Goal: Task Accomplishment & Management: Manage account settings

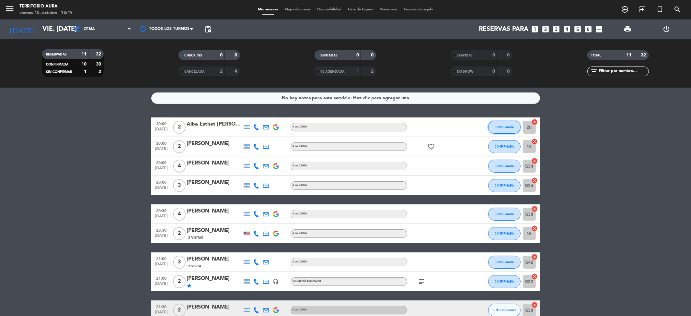
click at [508, 126] on span "CONFIRMADA" at bounding box center [504, 127] width 19 height 4
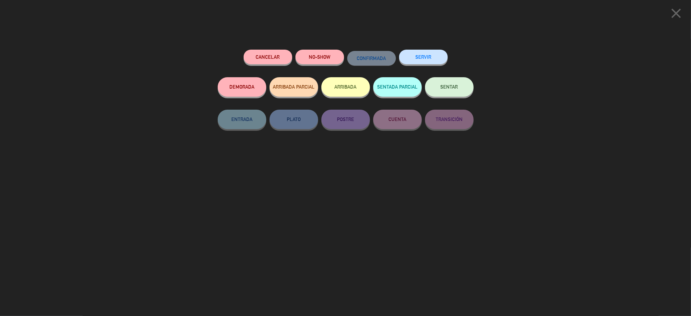
click at [270, 56] on button "Cancelar" at bounding box center [268, 57] width 49 height 15
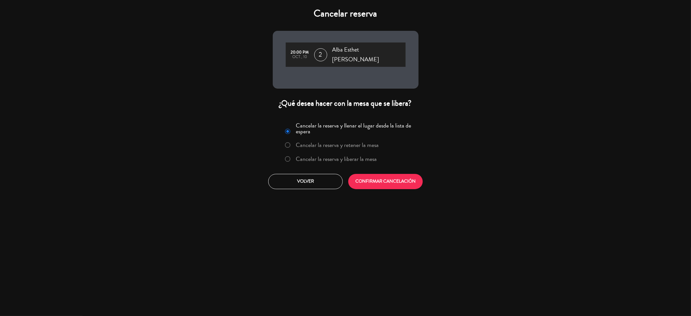
click at [300, 156] on label "Cancelar la reserva y liberar la mesa" at bounding box center [336, 159] width 81 height 6
click at [378, 174] on button "CONFIRMAR CANCELACIÓN" at bounding box center [385, 181] width 75 height 15
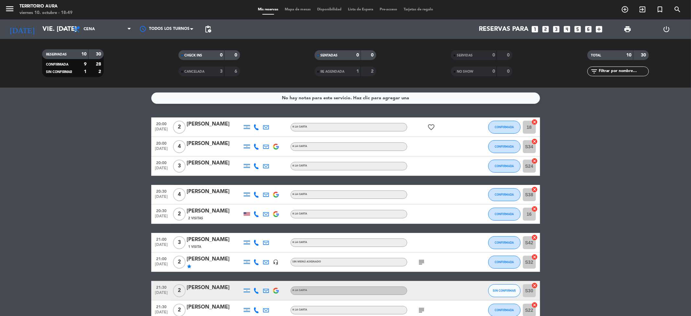
click at [297, 10] on span "Mapa de mesas" at bounding box center [298, 10] width 32 height 4
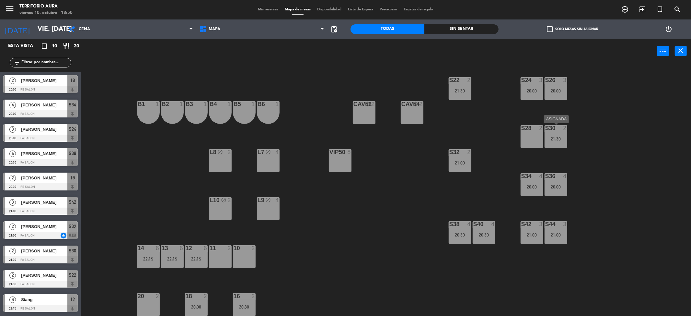
click at [559, 133] on div "S30 2 21:30" at bounding box center [556, 136] width 23 height 23
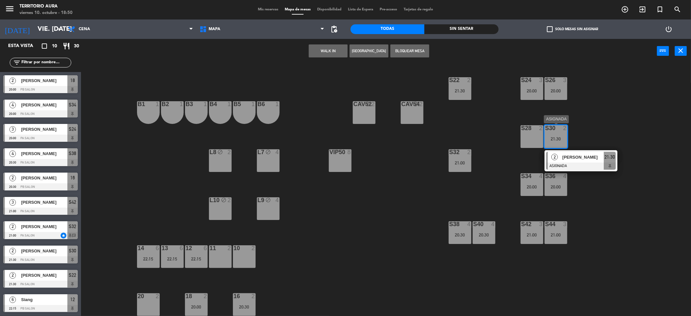
click at [568, 153] on div "[PERSON_NAME]" at bounding box center [583, 157] width 42 height 11
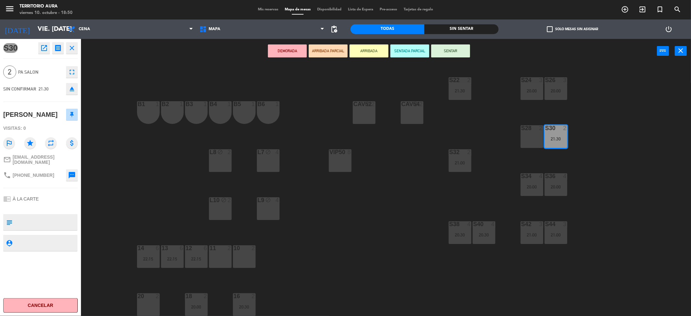
click at [149, 300] on div "20 2" at bounding box center [148, 304] width 23 height 23
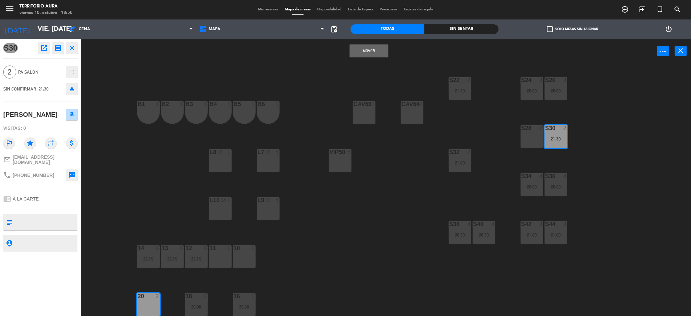
click at [358, 52] on button "Mover" at bounding box center [369, 50] width 39 height 13
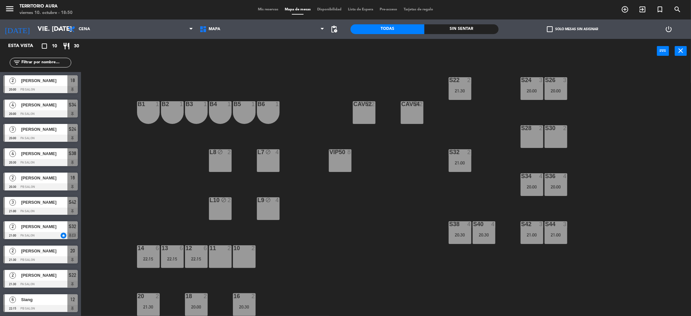
click at [262, 9] on span "Mis reservas" at bounding box center [268, 10] width 27 height 4
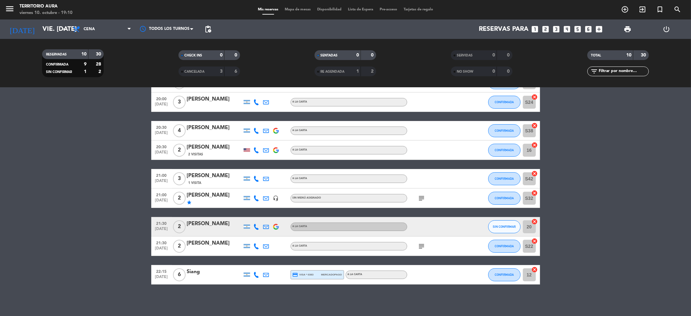
scroll to position [64, 0]
click at [502, 227] on span "SIN CONFIRMAR" at bounding box center [504, 226] width 23 height 4
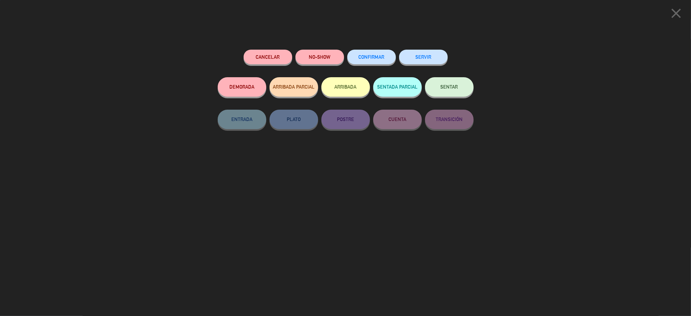
click at [378, 56] on span "CONFIRMAR" at bounding box center [372, 57] width 26 height 6
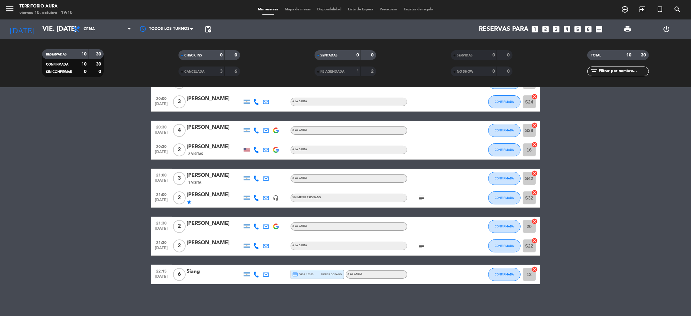
click at [632, 32] on span "print" at bounding box center [627, 29] width 13 height 13
click at [628, 29] on span "print" at bounding box center [628, 29] width 8 height 8
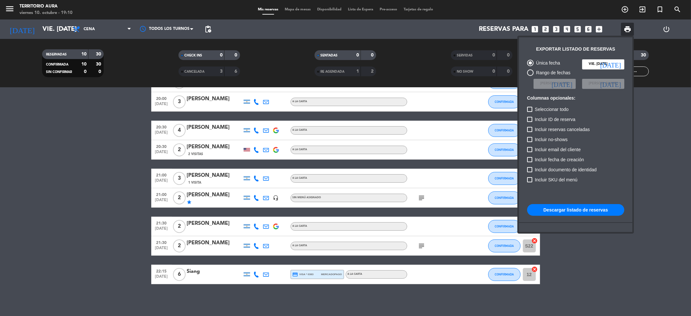
click at [580, 208] on button "Descargar listado de reservas" at bounding box center [575, 210] width 97 height 12
